Goal: Task Accomplishment & Management: Use online tool/utility

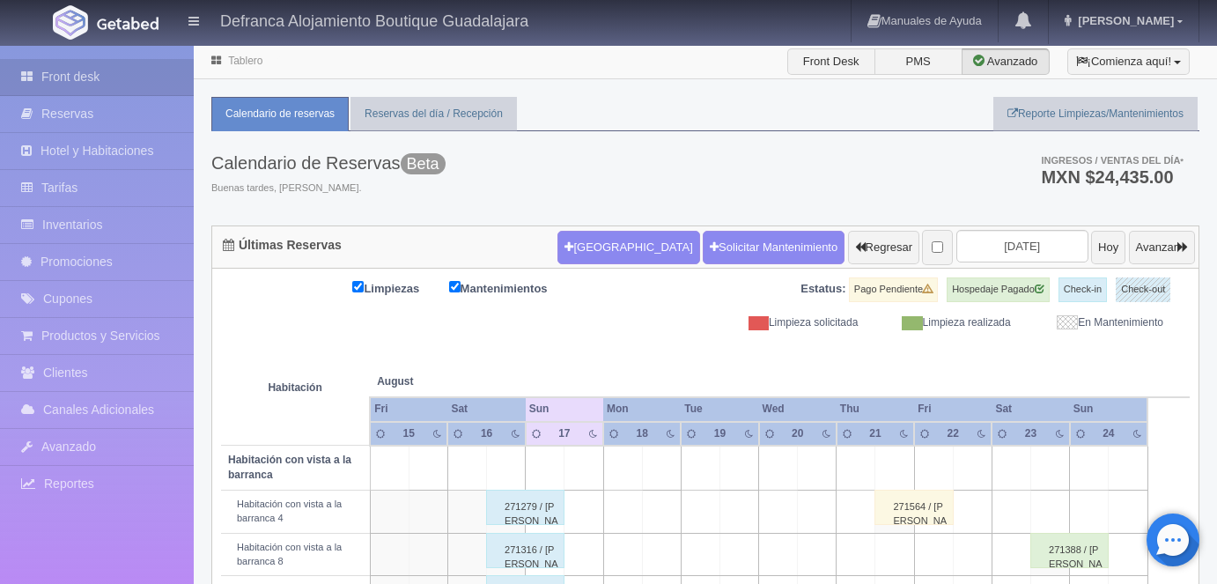
scroll to position [237, 0]
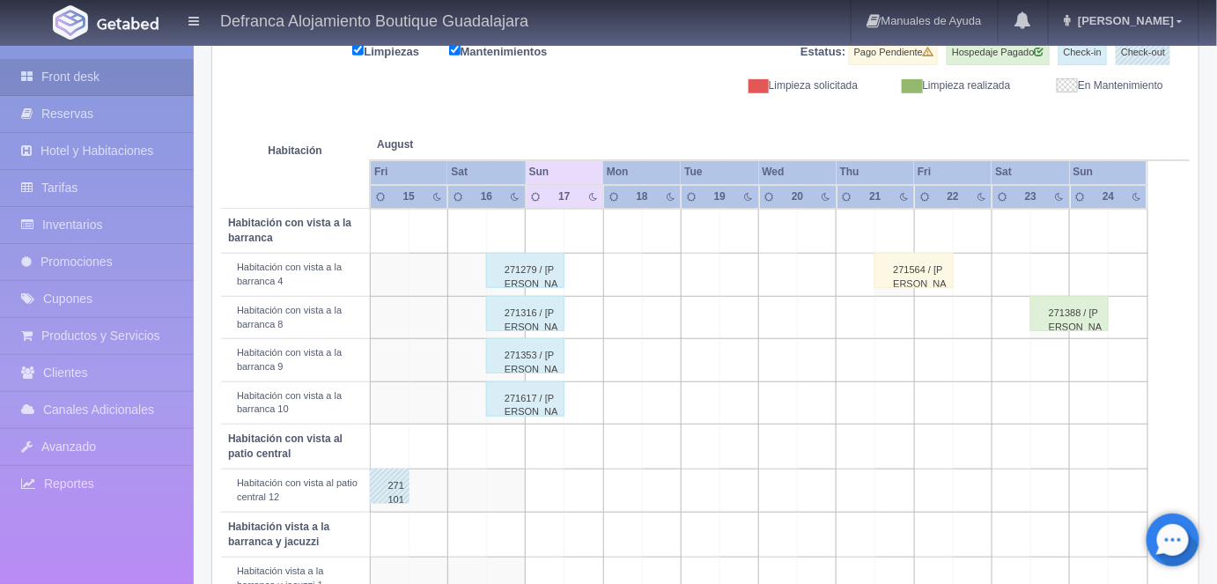
click at [526, 313] on div "271316 / EDGAR SAUL LOPEZ MAYORAL" at bounding box center [525, 313] width 78 height 35
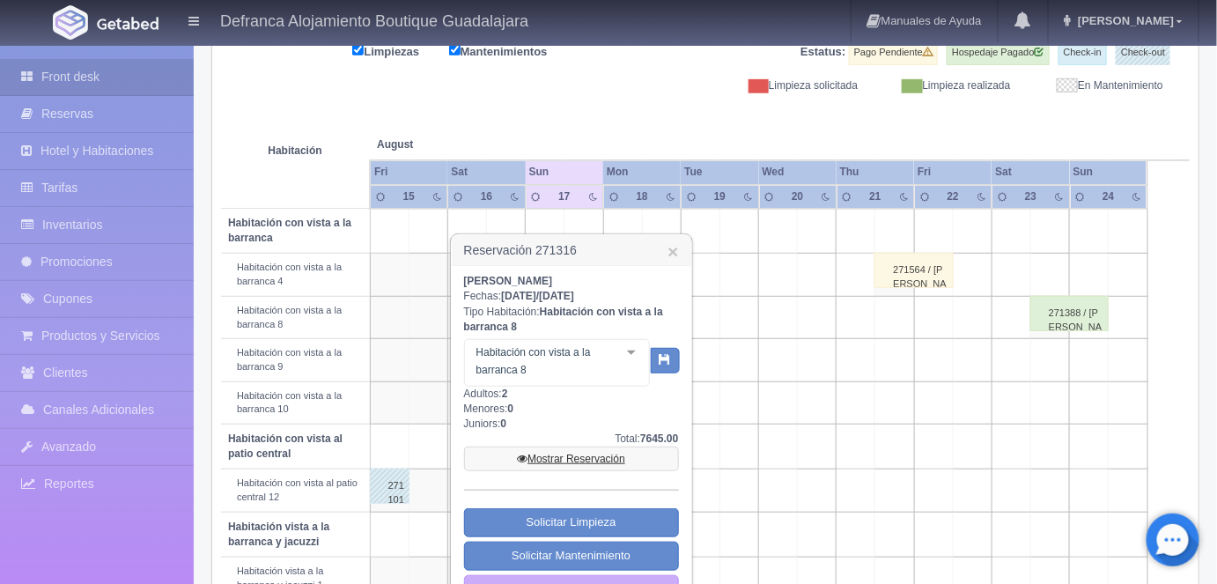
click at [563, 452] on link "Mostrar Reservación" at bounding box center [571, 459] width 215 height 25
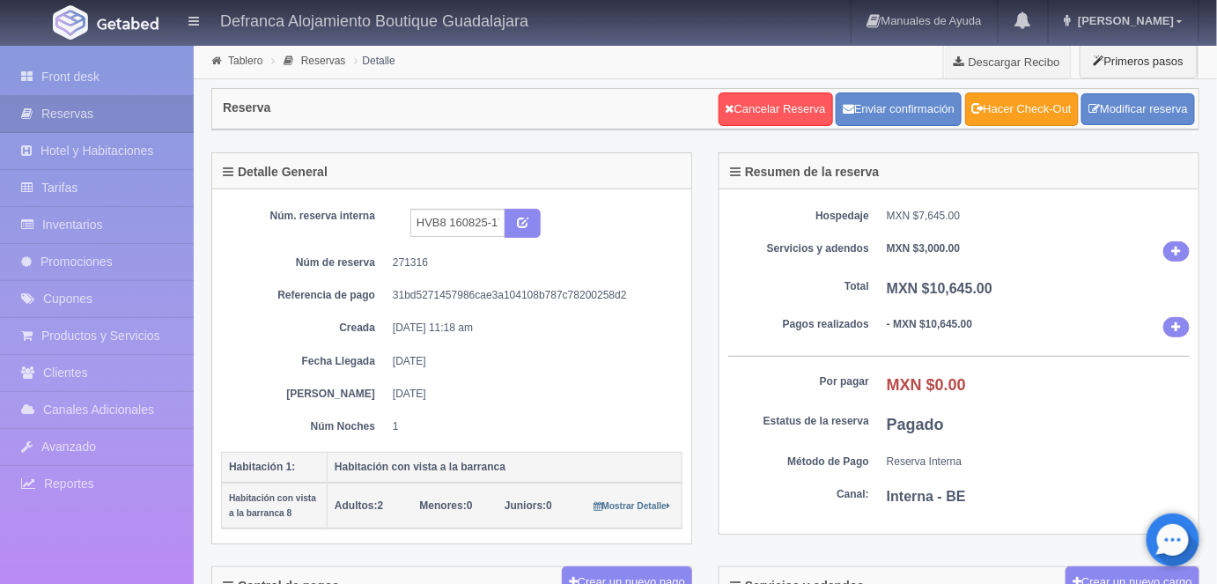
click at [1016, 108] on link "Hacer Check-Out" at bounding box center [1022, 108] width 114 height 33
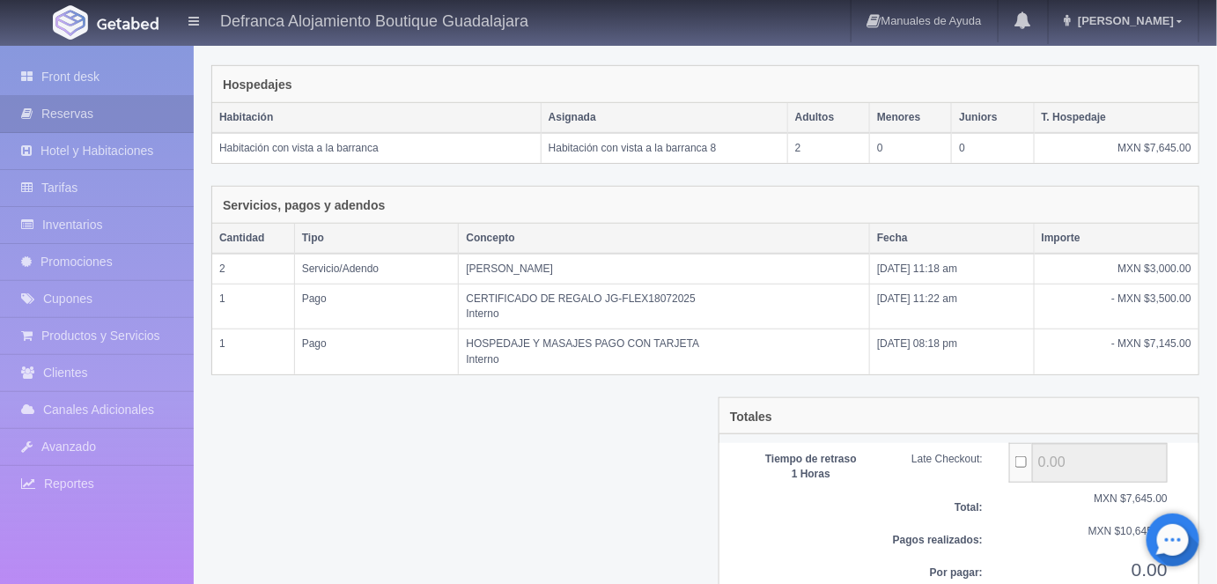
scroll to position [331, 0]
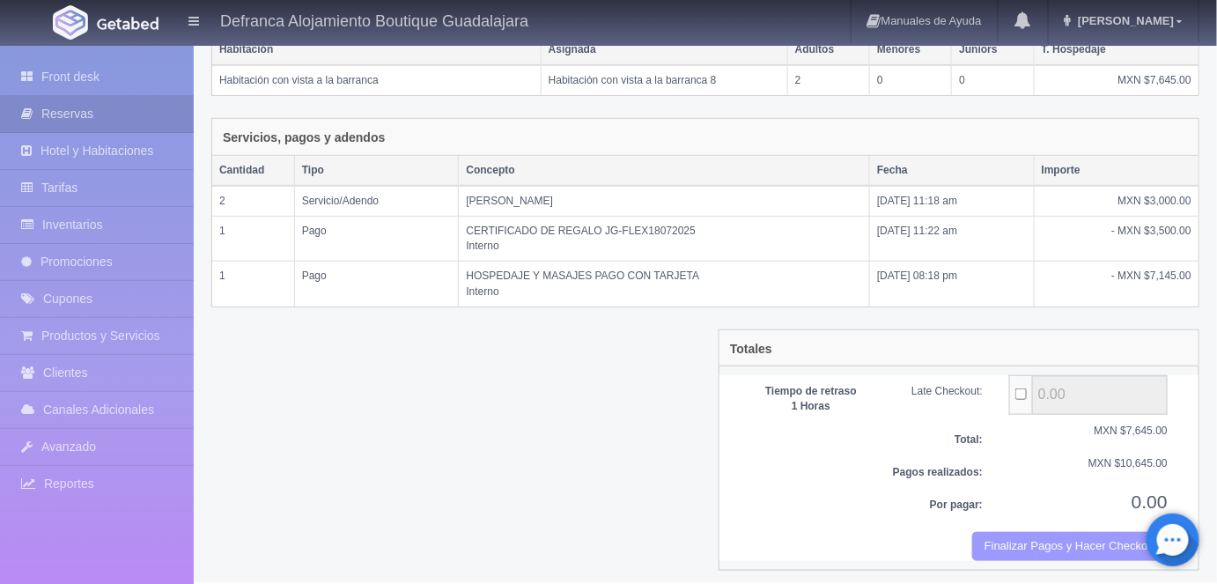
click at [1020, 543] on button "Finalizar Pagos y Hacer Checkout" at bounding box center [1070, 546] width 196 height 29
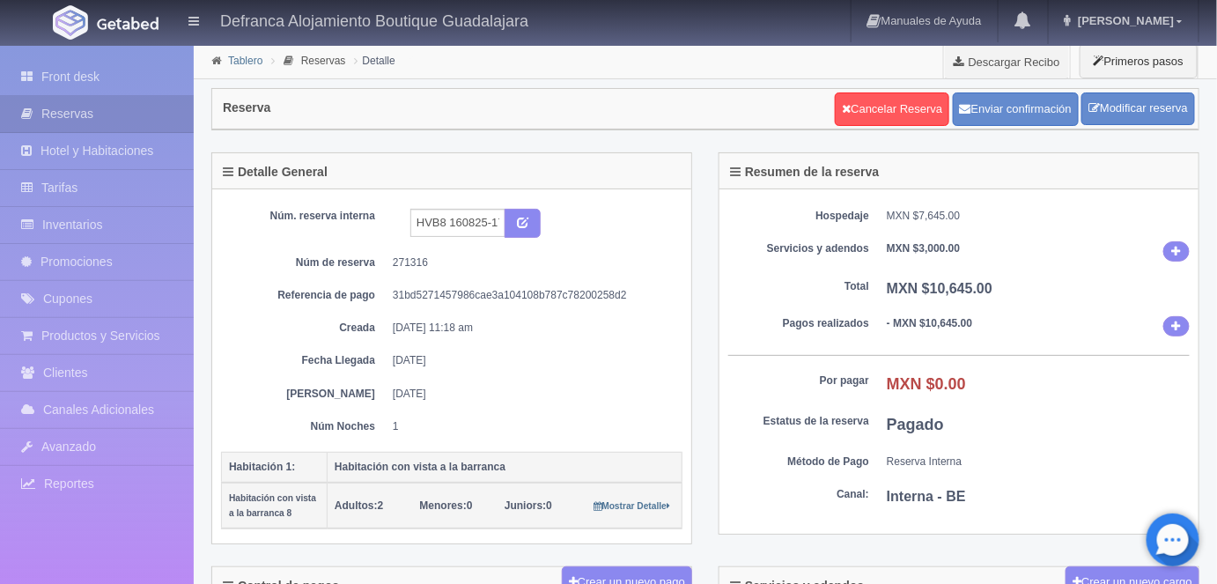
click at [242, 55] on link "Tablero" at bounding box center [245, 61] width 34 height 12
click at [230, 63] on link "Tablero" at bounding box center [245, 61] width 34 height 12
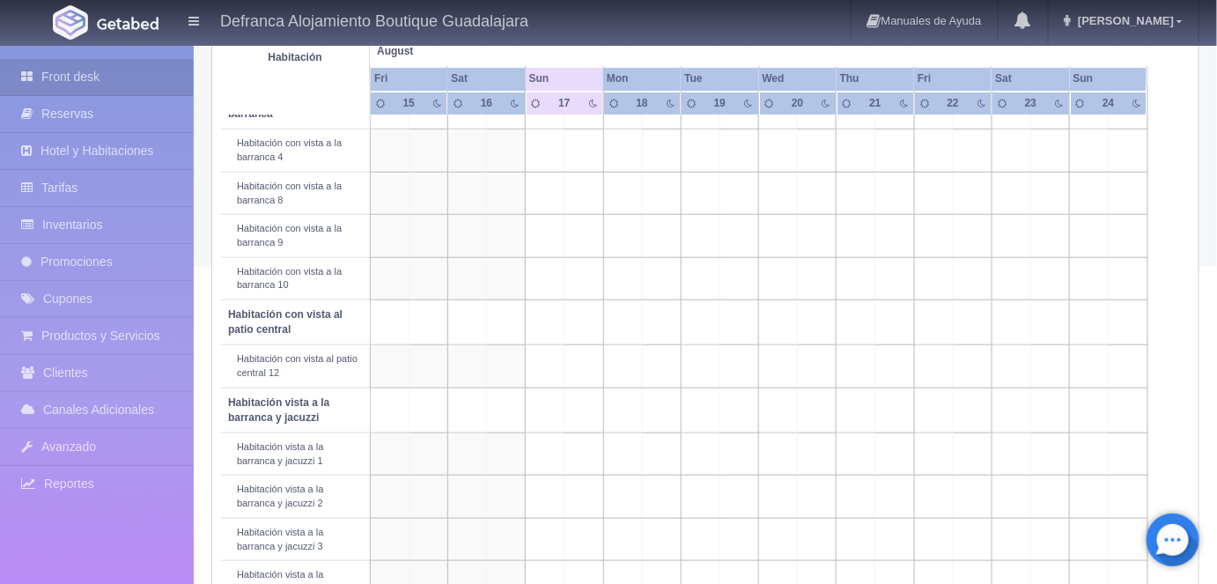
scroll to position [364, 0]
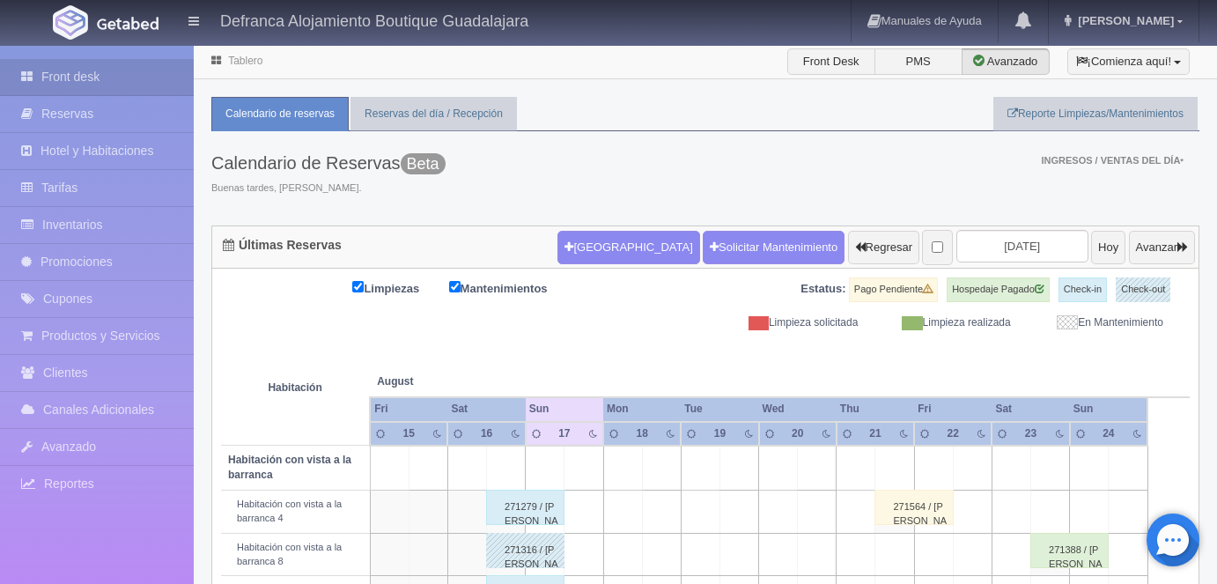
scroll to position [367, 0]
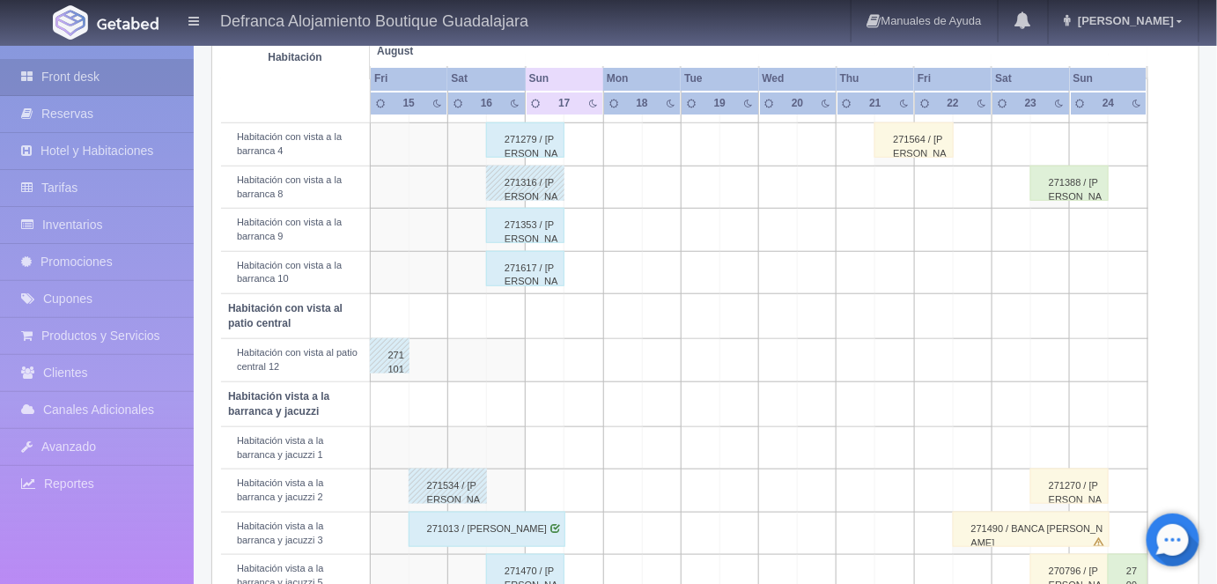
click at [522, 225] on div "271353 / Edgar Omar Mercado Huerta" at bounding box center [525, 225] width 78 height 35
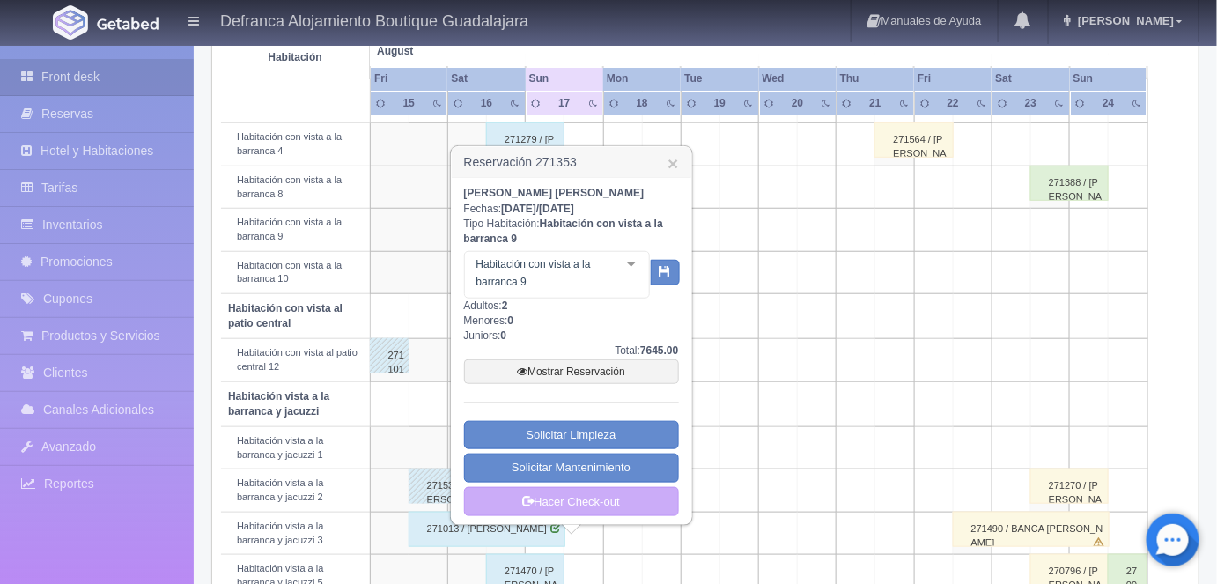
click at [574, 366] on link "Mostrar Reservación" at bounding box center [571, 371] width 215 height 25
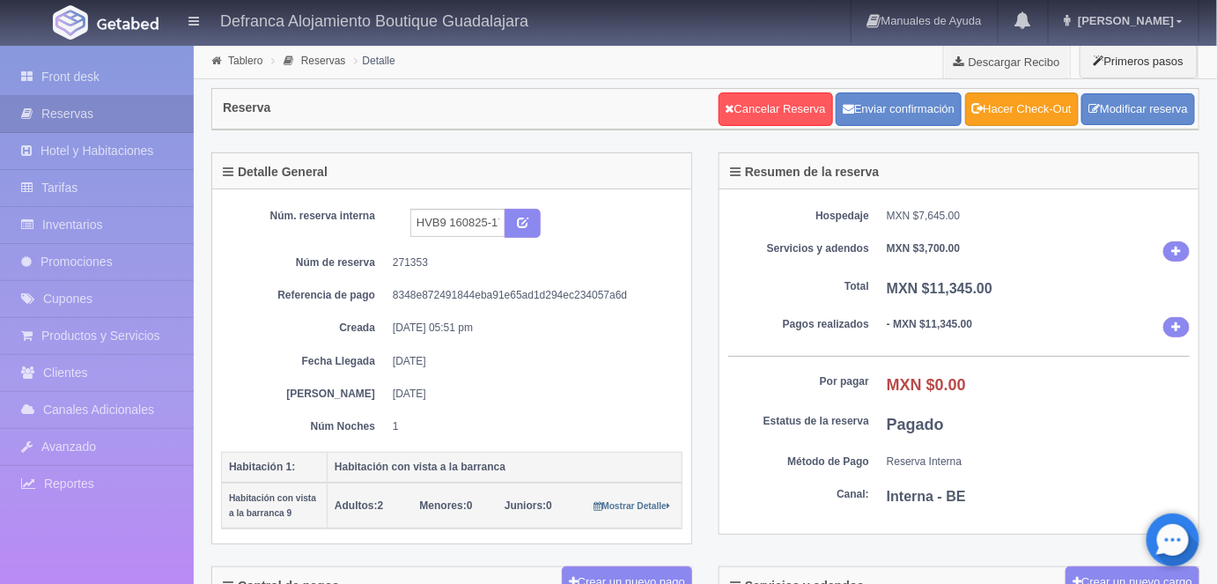
click at [1016, 108] on link "Hacer Check-Out" at bounding box center [1022, 108] width 114 height 33
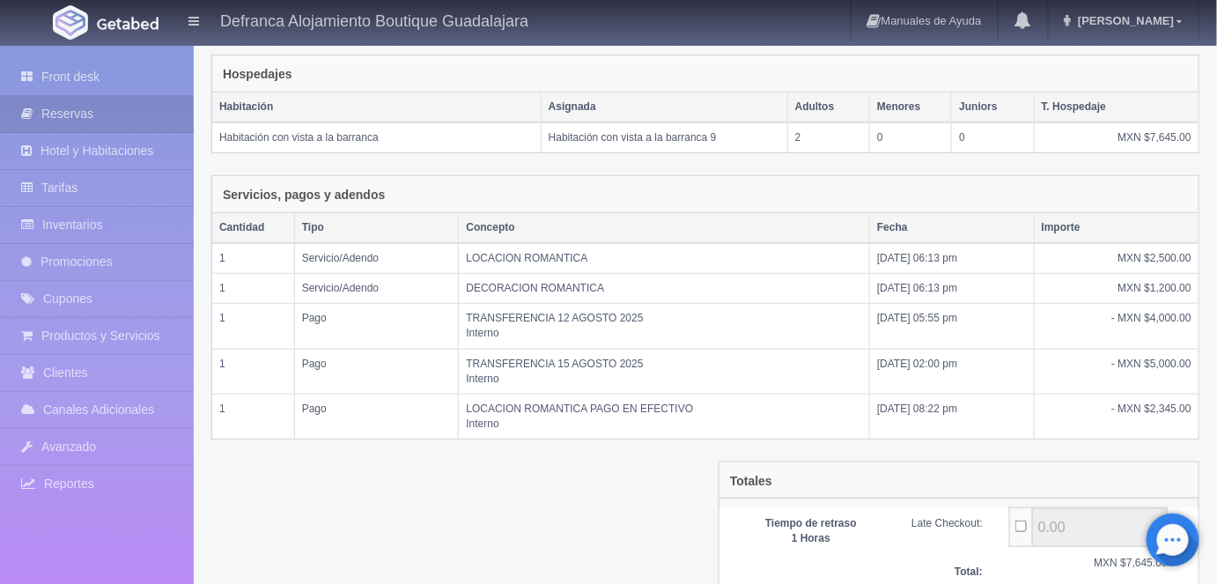
scroll to position [406, 0]
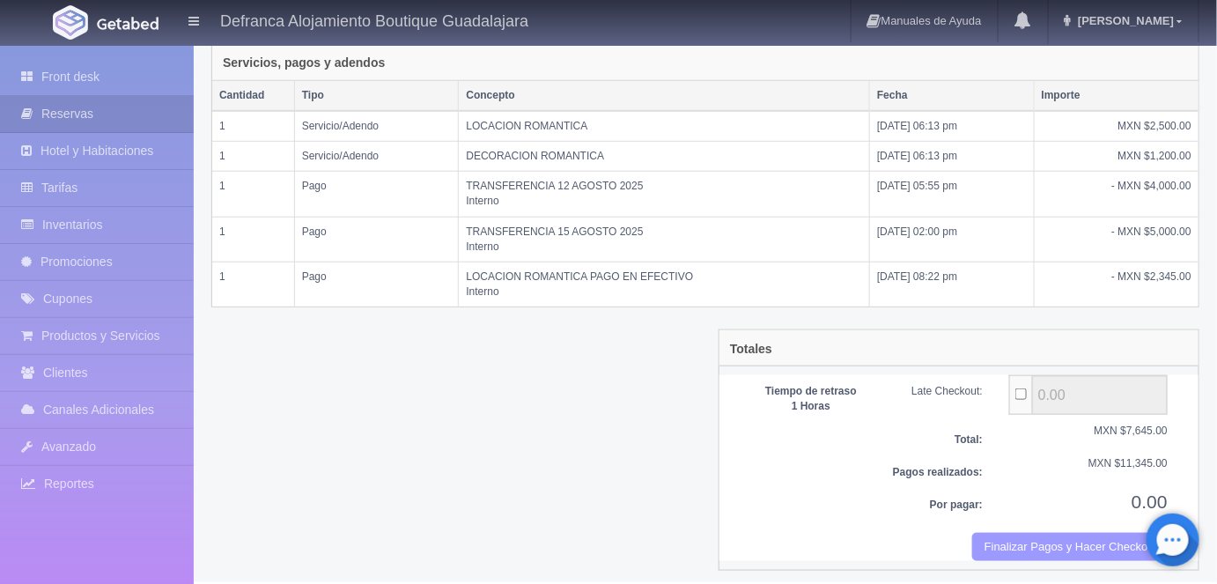
click at [1030, 543] on button "Finalizar Pagos y Hacer Checkout" at bounding box center [1070, 547] width 196 height 29
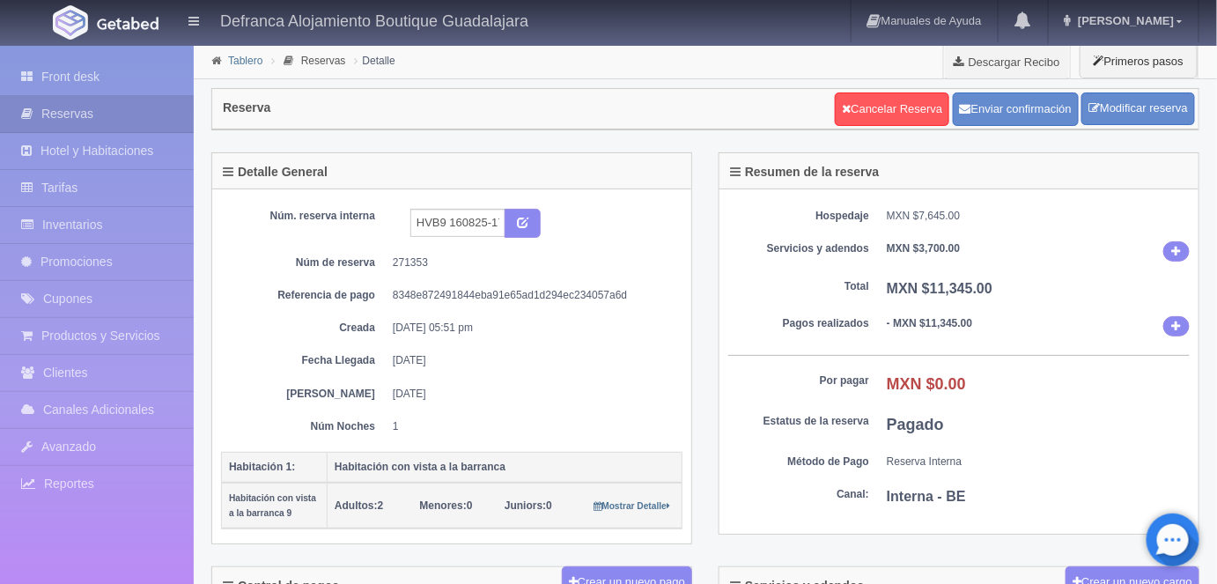
click at [248, 65] on link "Tablero" at bounding box center [245, 61] width 34 height 12
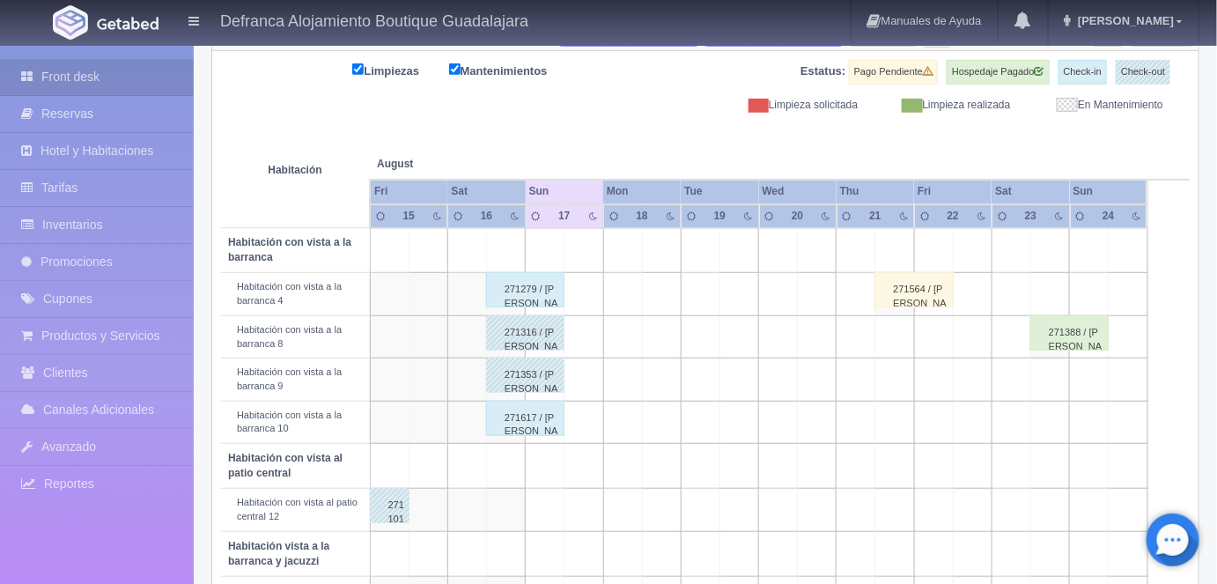
scroll to position [225, 0]
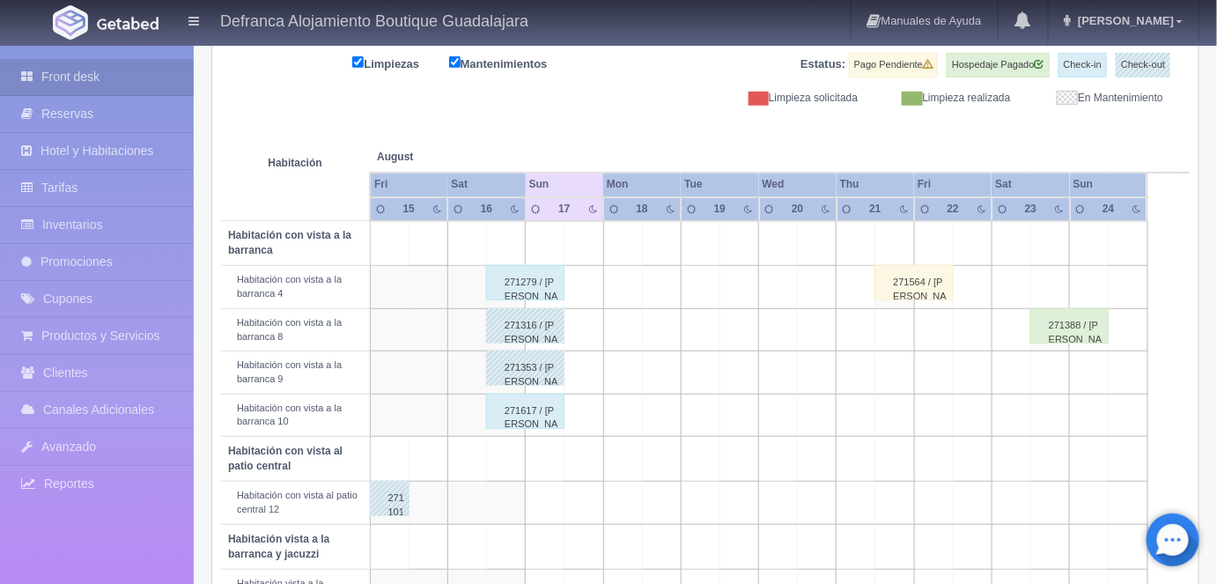
click at [530, 415] on div "271617 / [PERSON_NAME]" at bounding box center [525, 411] width 78 height 35
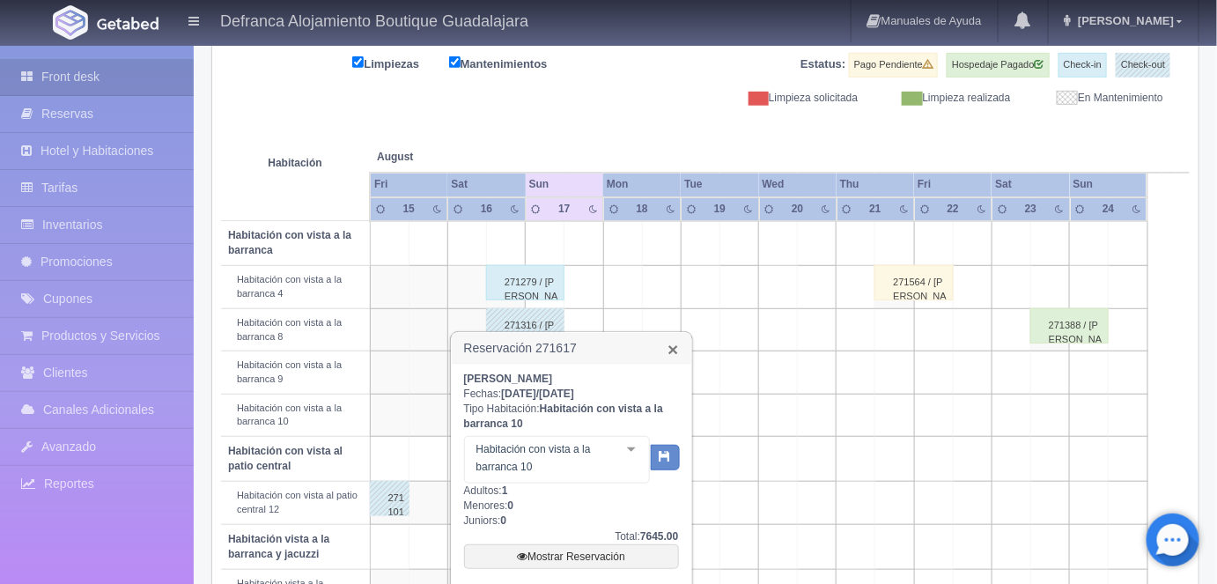
click at [672, 351] on link "×" at bounding box center [673, 349] width 11 height 18
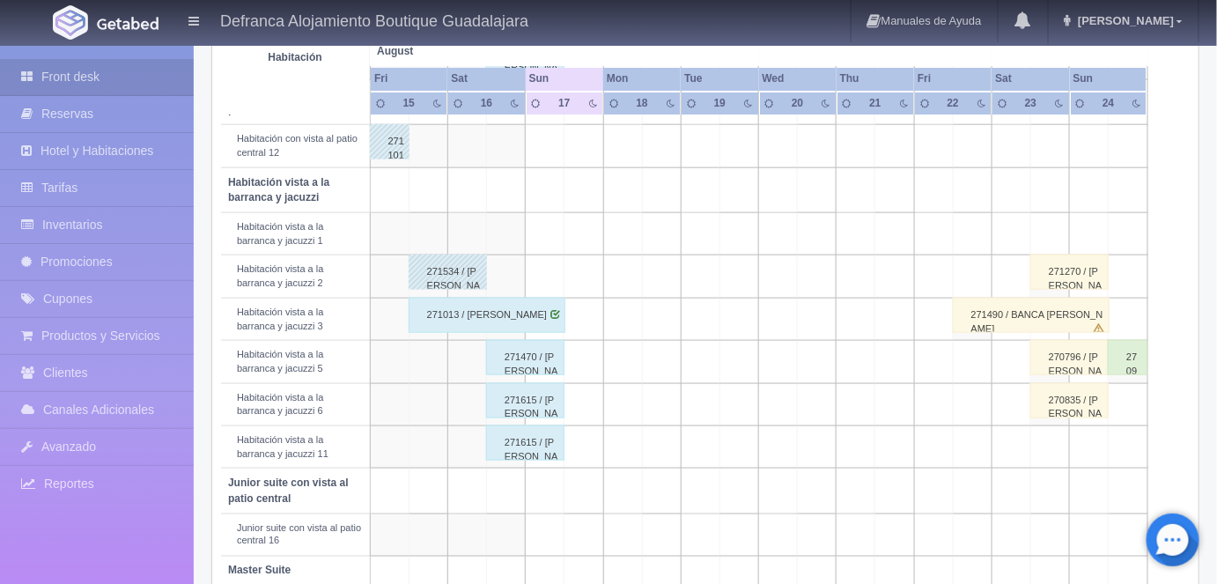
scroll to position [582, 0]
click at [524, 349] on div "271470 / [PERSON_NAME]" at bounding box center [525, 356] width 78 height 35
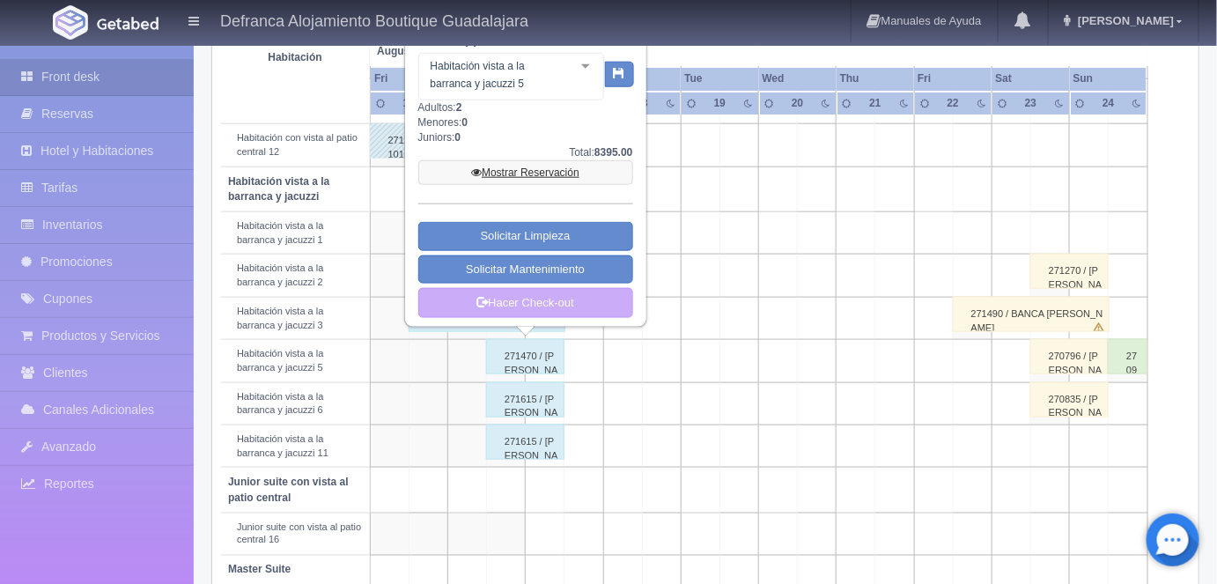
click at [524, 176] on link "Mostrar Reservación" at bounding box center [525, 172] width 215 height 25
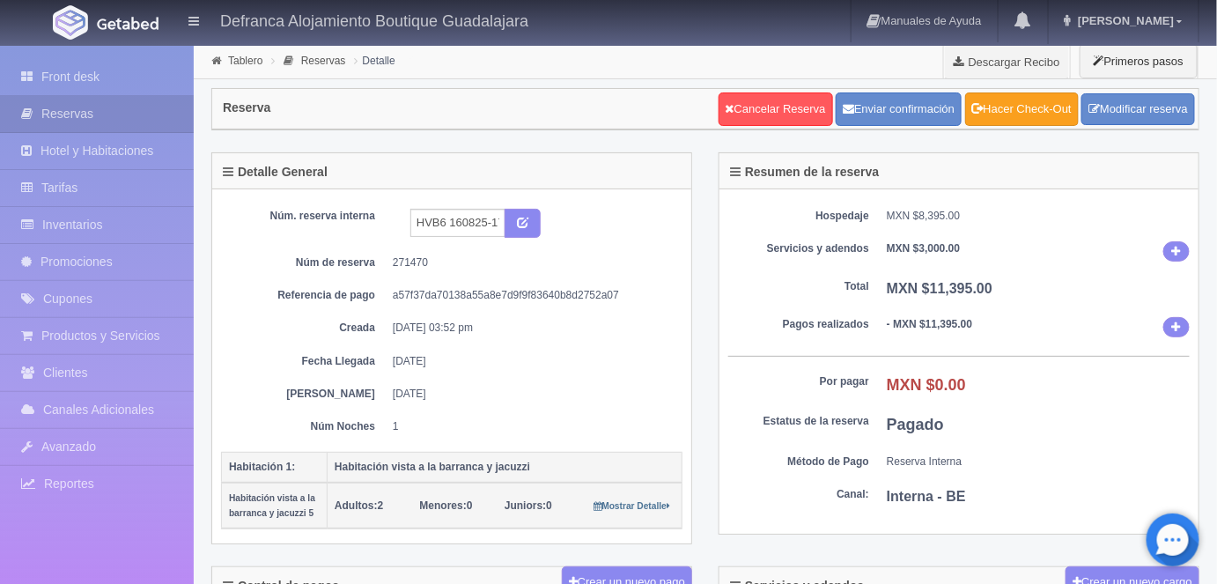
click at [1027, 118] on link "Hacer Check-Out" at bounding box center [1022, 108] width 114 height 33
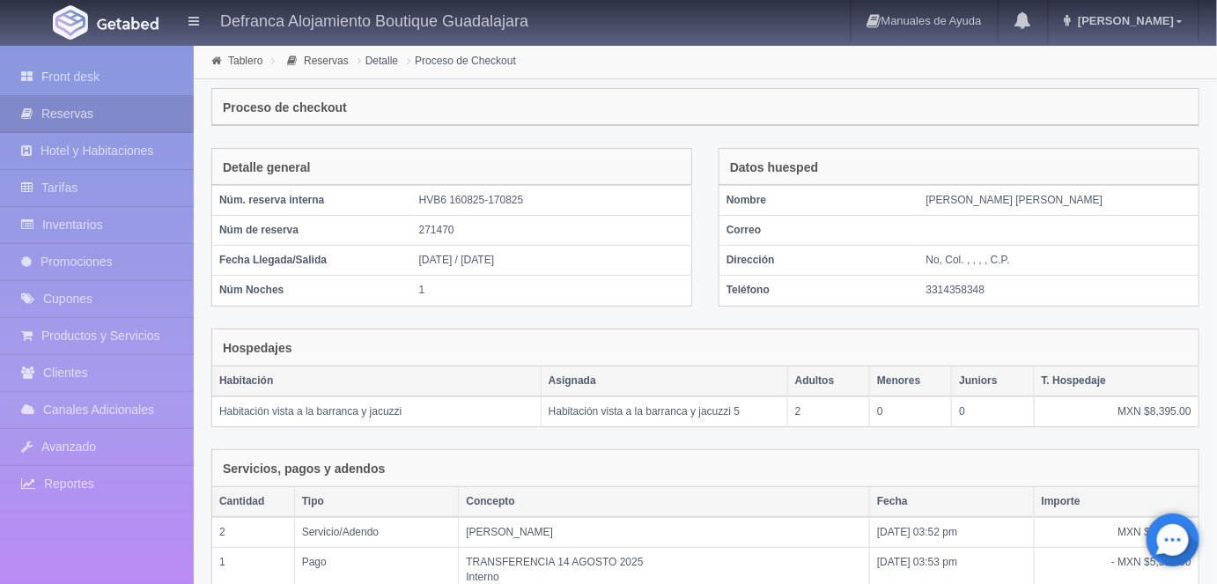
scroll to position [331, 0]
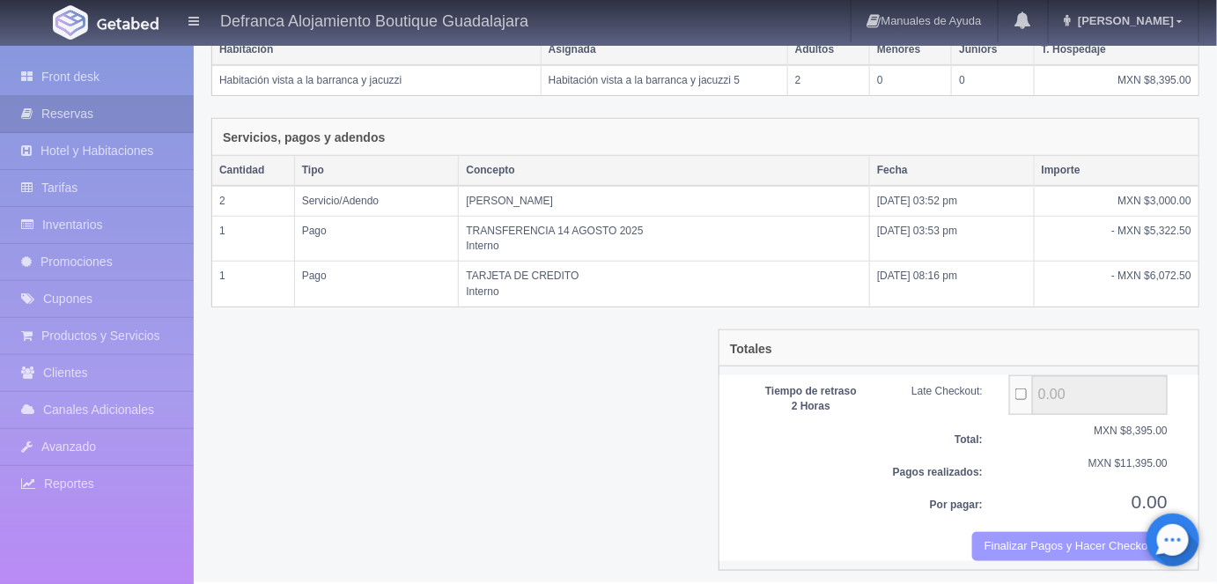
click at [1019, 543] on button "Finalizar Pagos y Hacer Checkout" at bounding box center [1070, 546] width 196 height 29
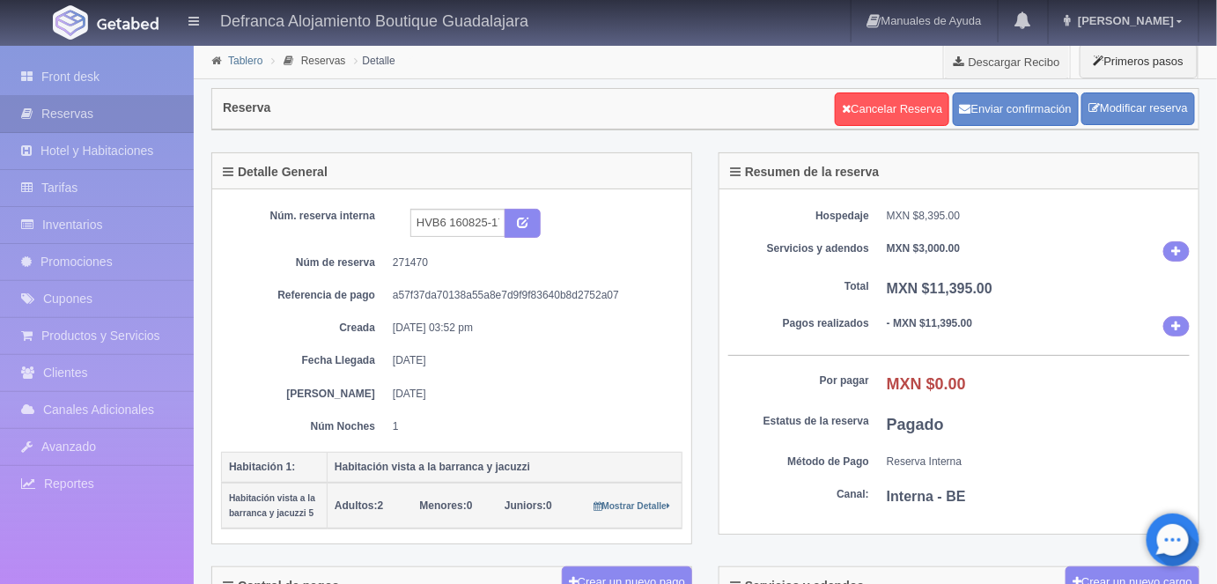
click at [233, 56] on link "Tablero" at bounding box center [245, 61] width 34 height 12
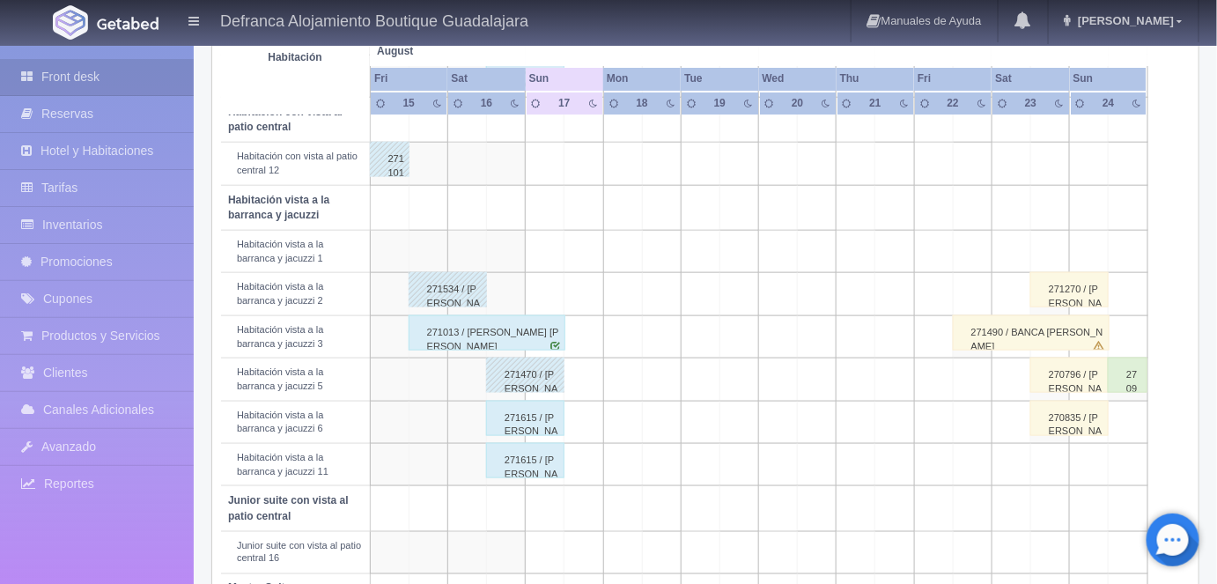
scroll to position [565, 0]
click at [541, 324] on div "271013 / [PERSON_NAME] [PERSON_NAME]" at bounding box center [487, 331] width 157 height 35
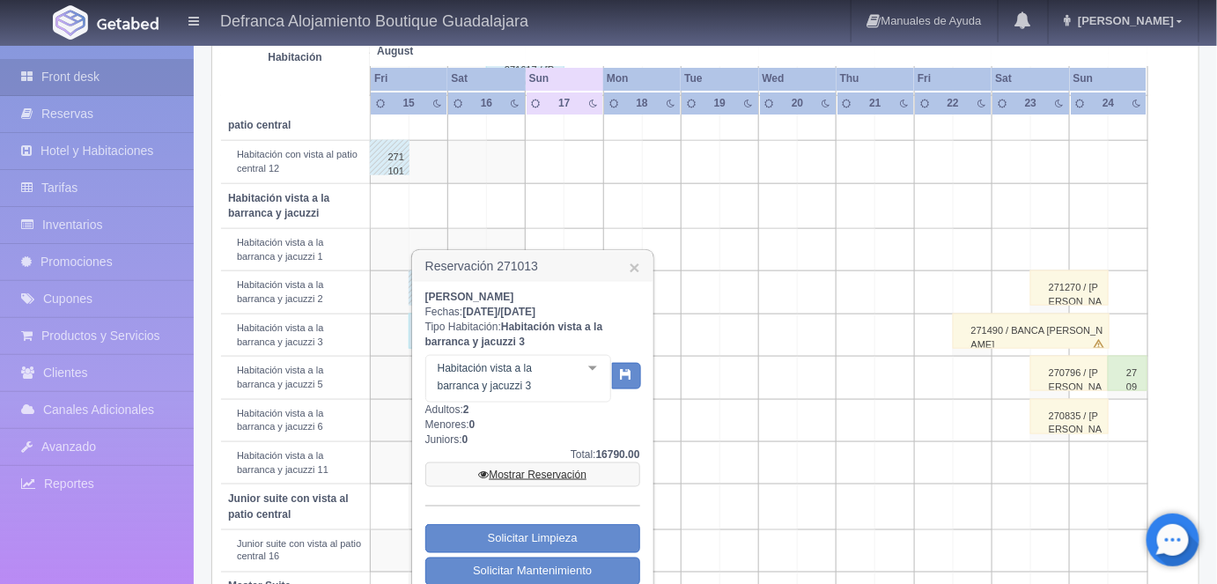
click at [523, 472] on link "Mostrar Reservación" at bounding box center [532, 474] width 215 height 25
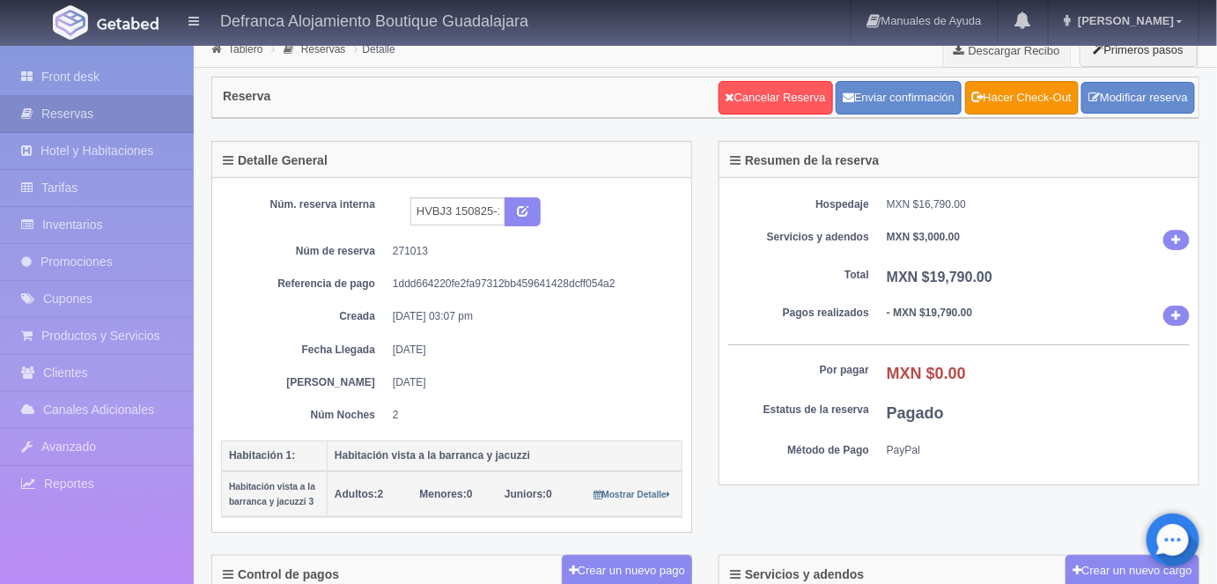
scroll to position [11, 0]
click at [1025, 101] on link "Hacer Check-Out" at bounding box center [1022, 98] width 114 height 33
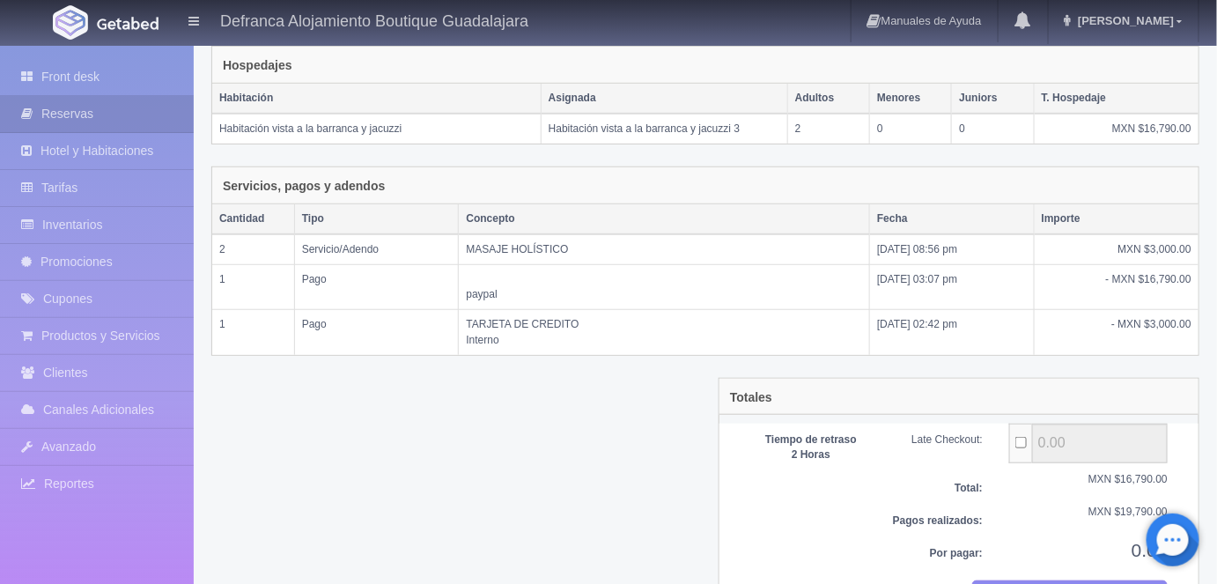
scroll to position [331, 0]
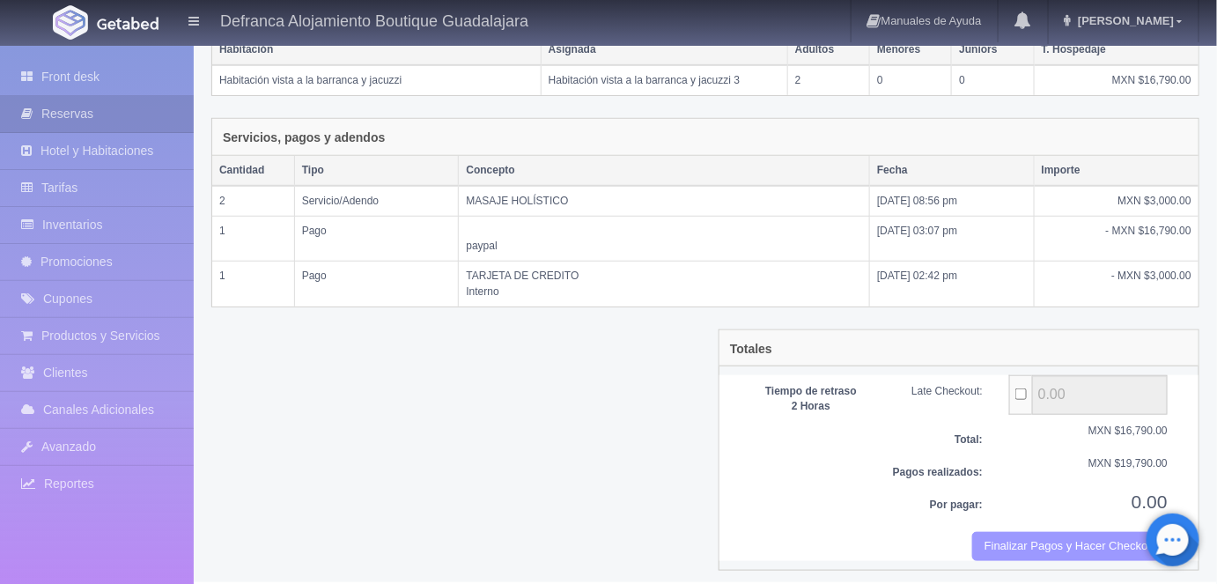
click at [1030, 540] on button "Finalizar Pagos y Hacer Checkout" at bounding box center [1070, 546] width 196 height 29
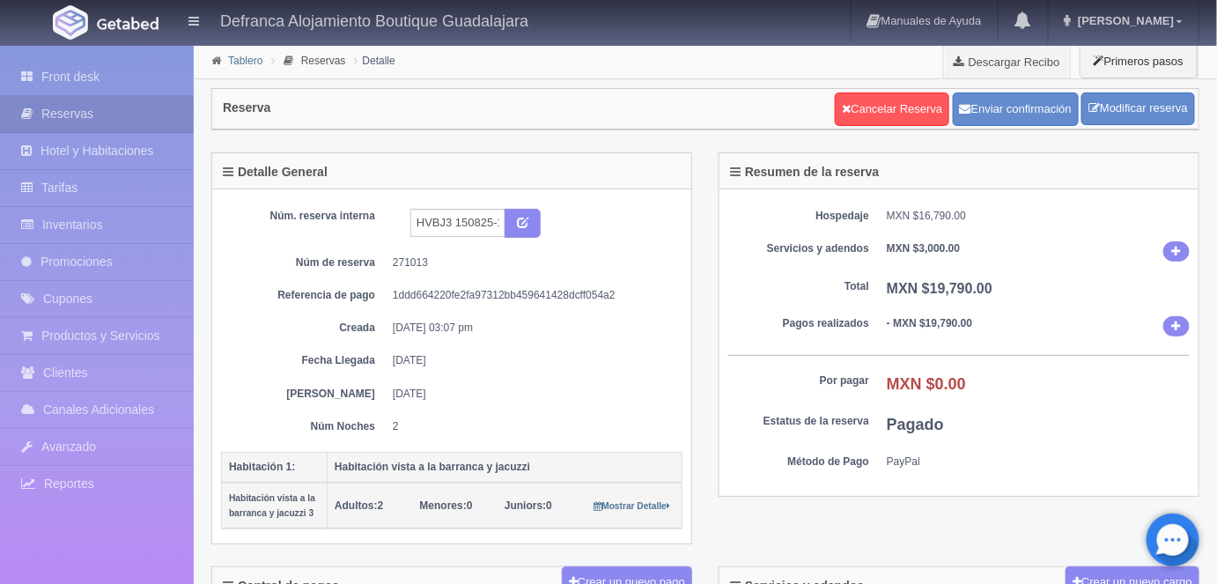
click at [241, 60] on link "Tablero" at bounding box center [245, 61] width 34 height 12
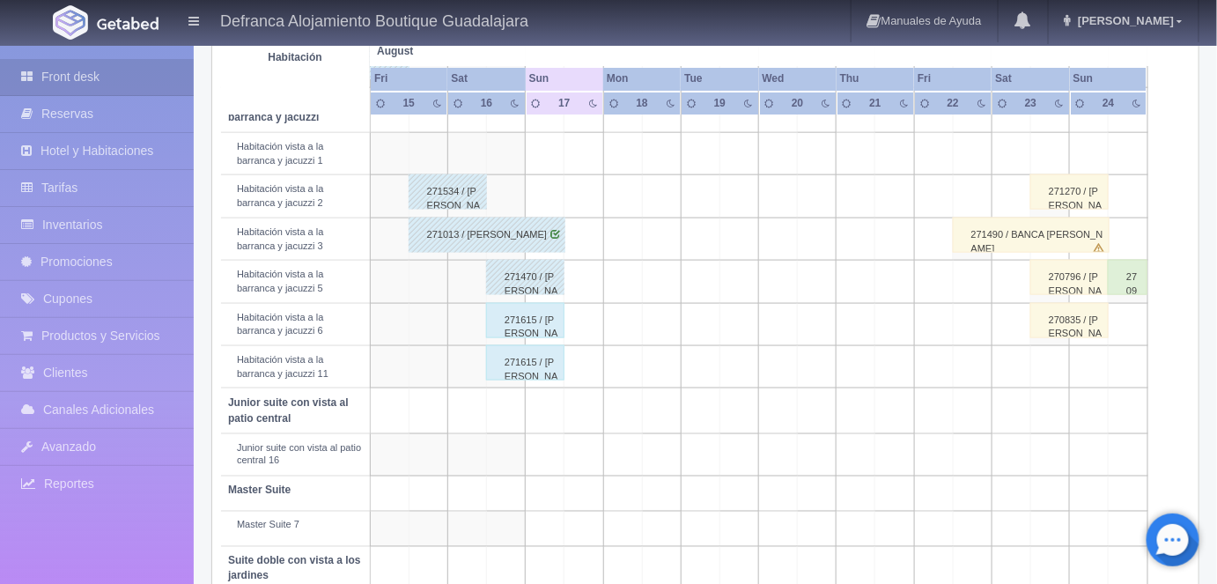
scroll to position [662, 0]
